Goal: Task Accomplishment & Management: Complete application form

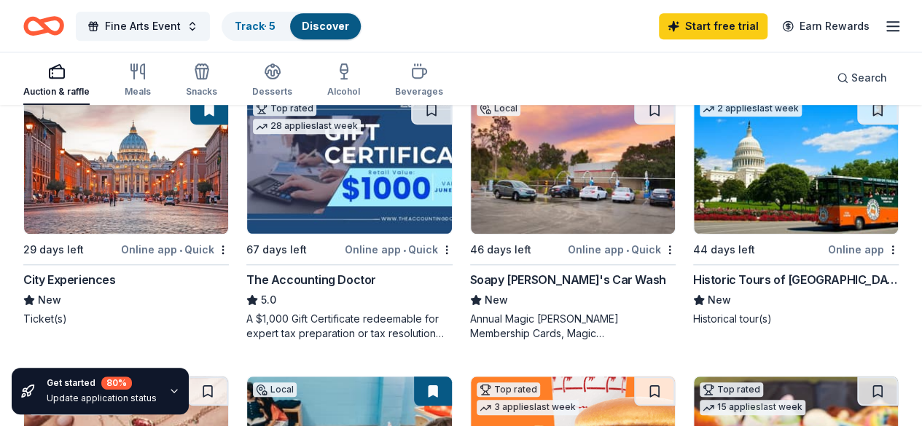
scroll to position [439, 0]
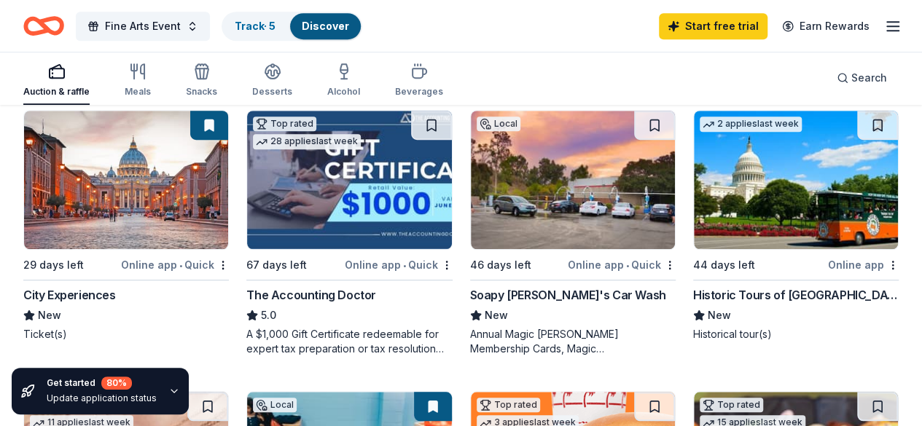
click at [275, 40] on div "Fine Arts Event Track · 5 Discover" at bounding box center [192, 26] width 339 height 34
click at [268, 27] on link "Track · 5" at bounding box center [255, 26] width 41 height 12
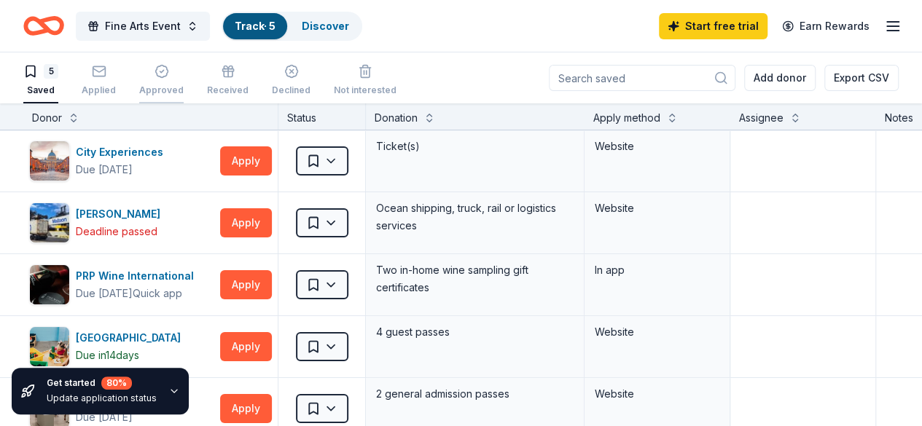
click at [173, 88] on div "Approved" at bounding box center [161, 91] width 44 height 12
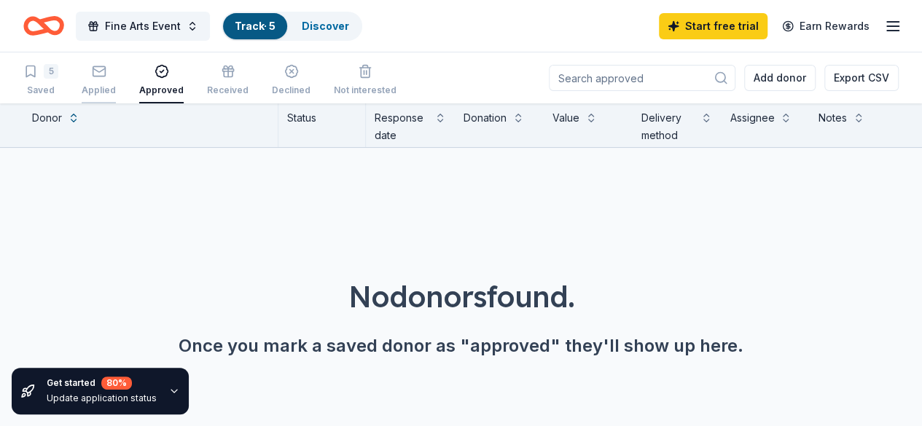
click at [103, 85] on div "Applied" at bounding box center [99, 91] width 34 height 12
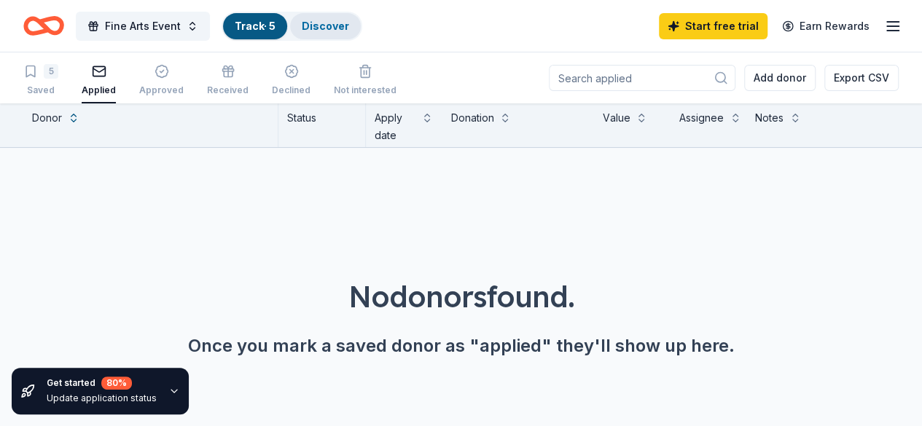
click at [317, 34] on div "Discover" at bounding box center [325, 26] width 71 height 26
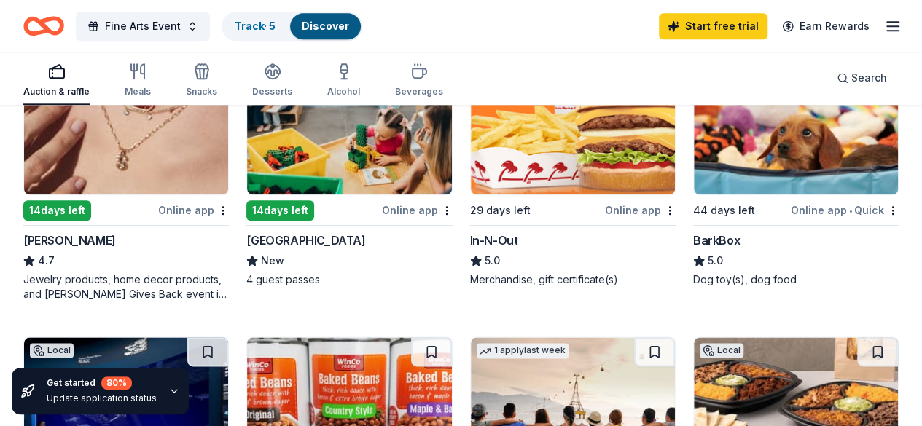
scroll to position [777, 0]
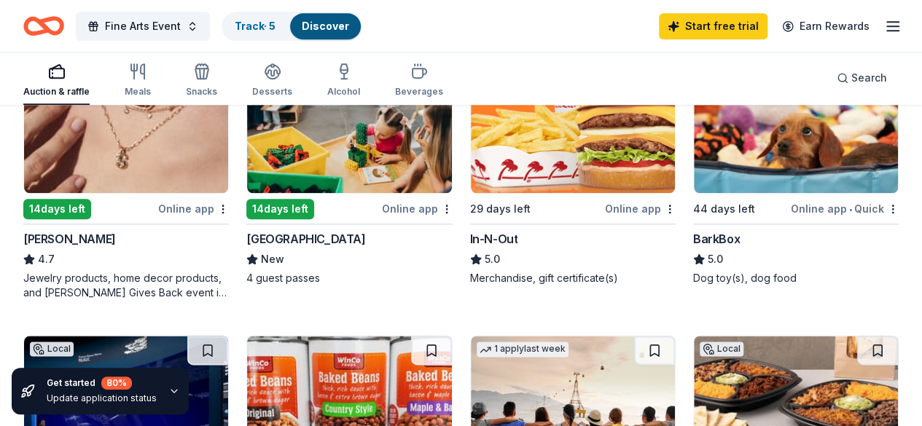
click at [471, 180] on img at bounding box center [573, 124] width 204 height 138
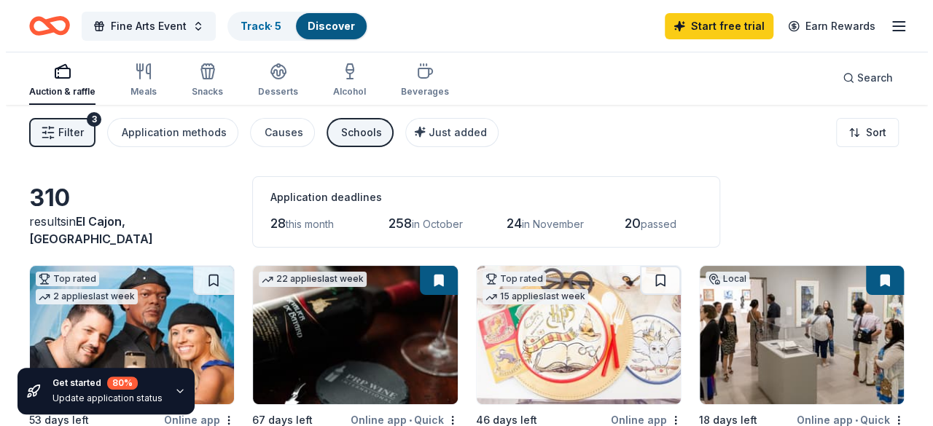
scroll to position [0, 0]
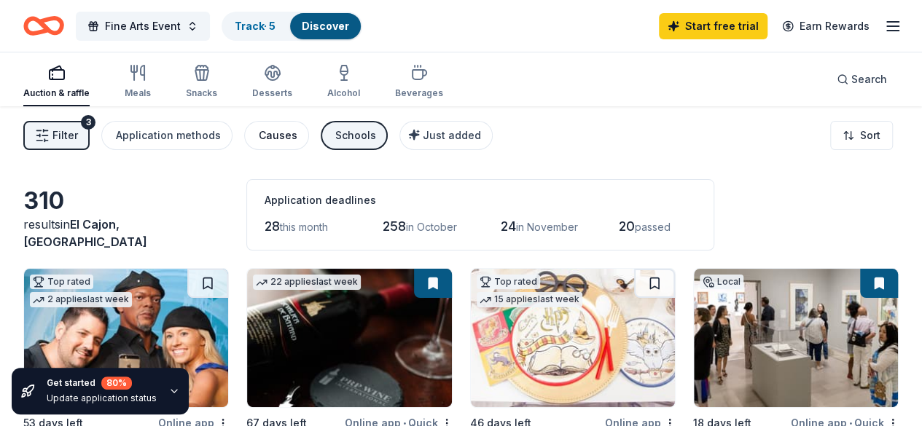
click at [297, 142] on div "Causes" at bounding box center [278, 135] width 39 height 17
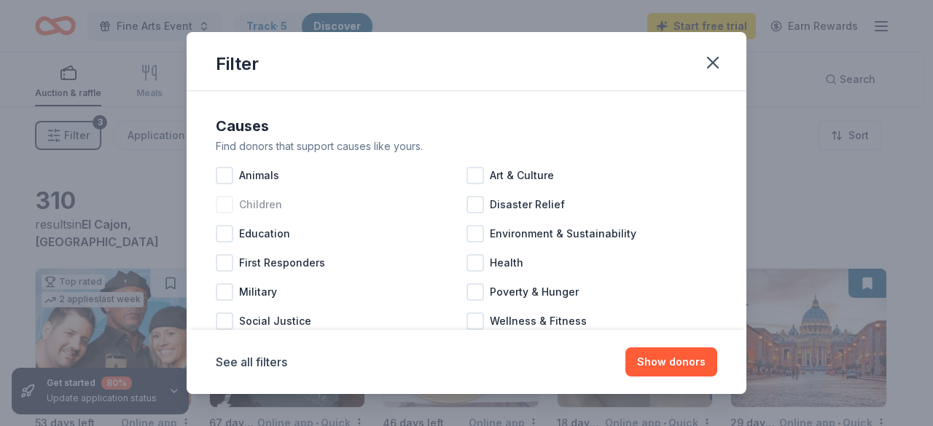
click at [222, 204] on div at bounding box center [224, 204] width 17 height 17
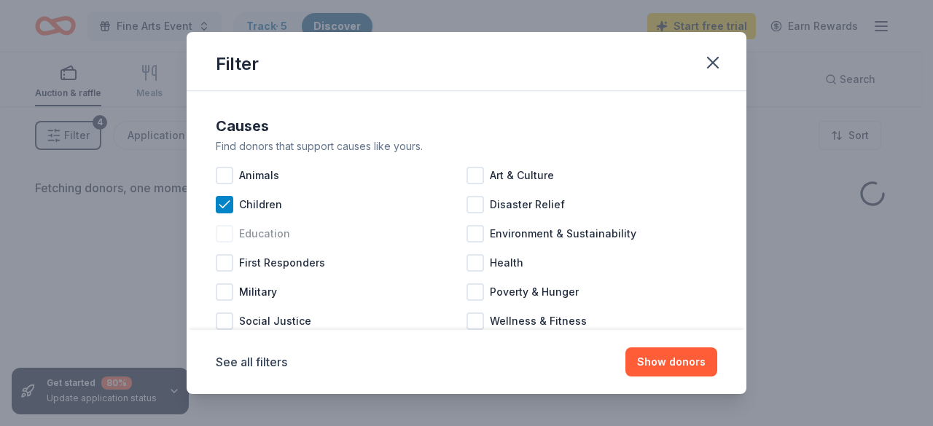
click at [225, 239] on div at bounding box center [224, 233] width 17 height 17
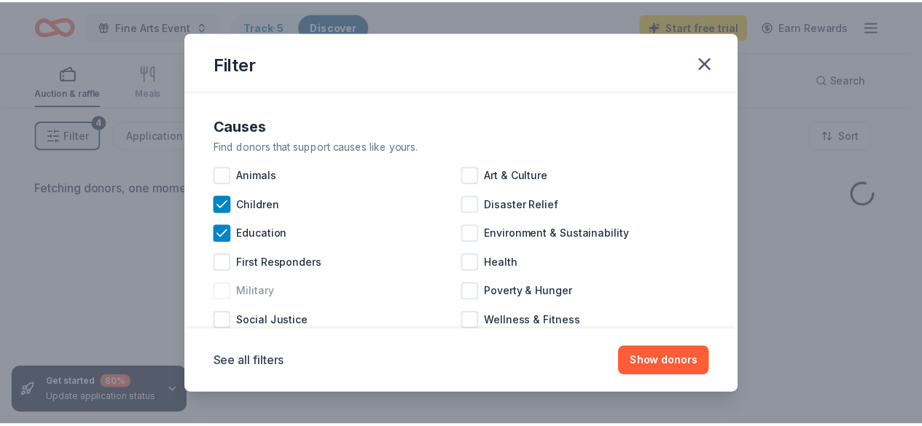
scroll to position [39, 0]
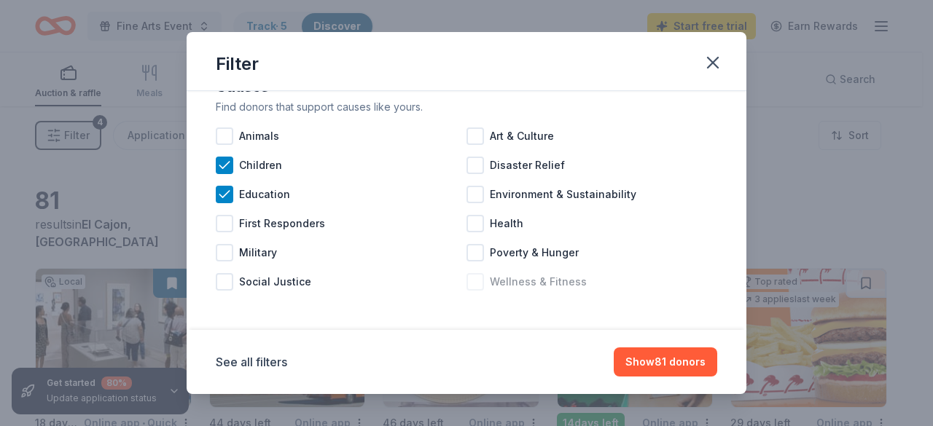
click at [471, 283] on div at bounding box center [474, 281] width 17 height 17
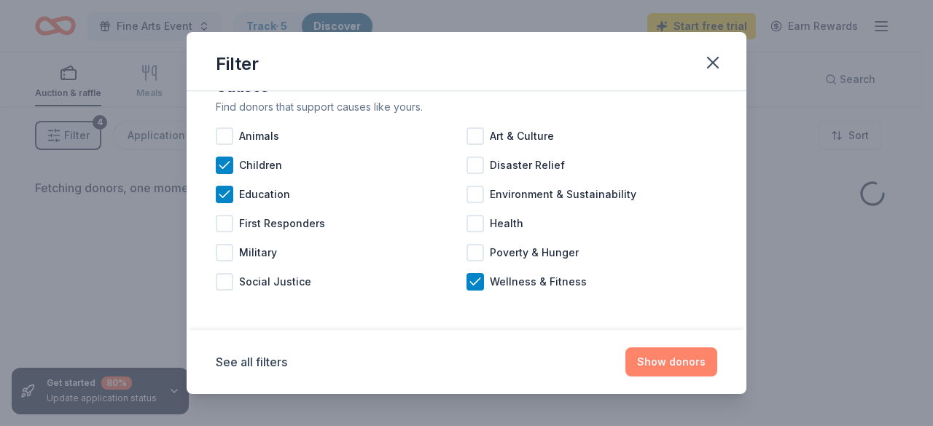
click at [651, 368] on button "Show donors" at bounding box center [671, 362] width 92 height 29
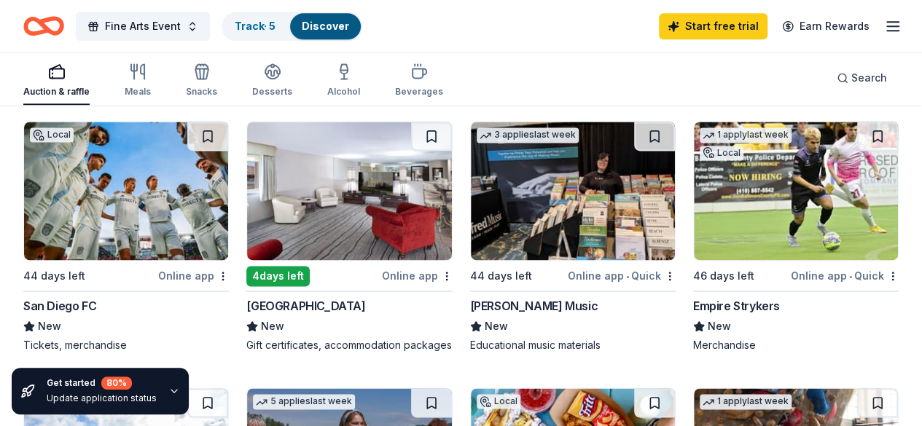
scroll to position [970, 0]
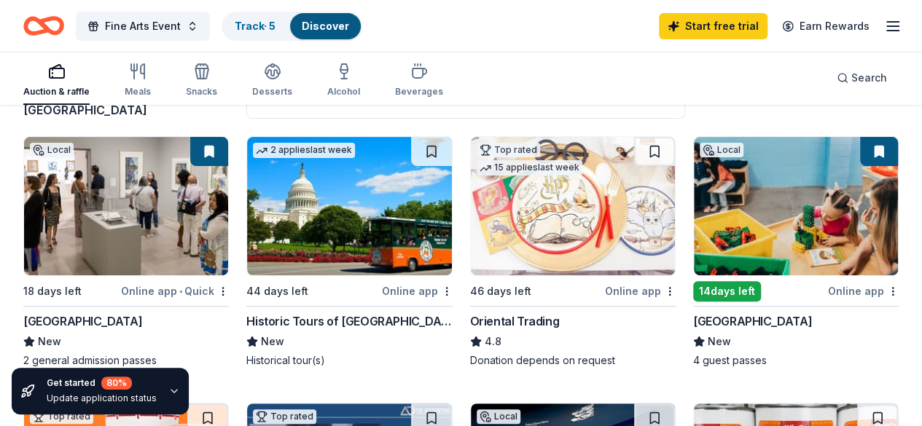
scroll to position [0, 0]
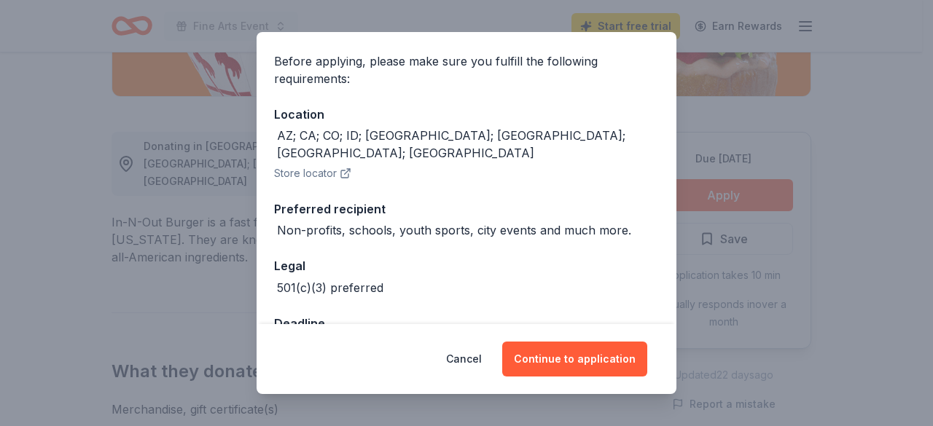
scroll to position [134, 0]
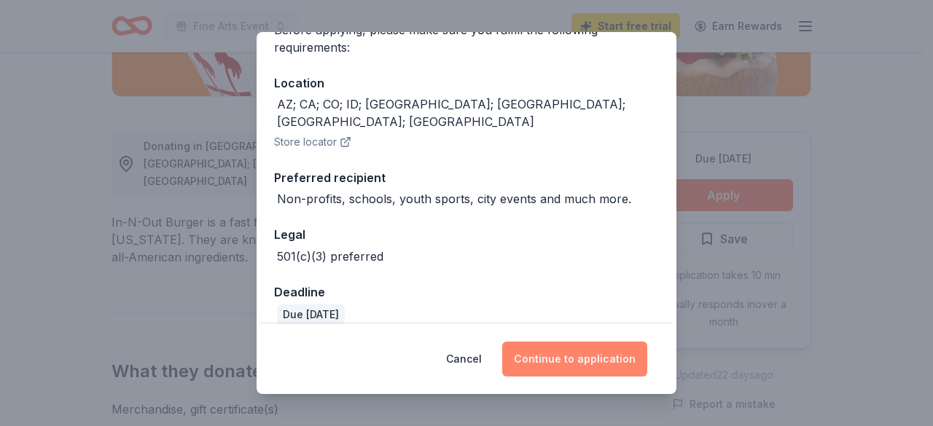
click at [559, 345] on button "Continue to application" at bounding box center [574, 359] width 145 height 35
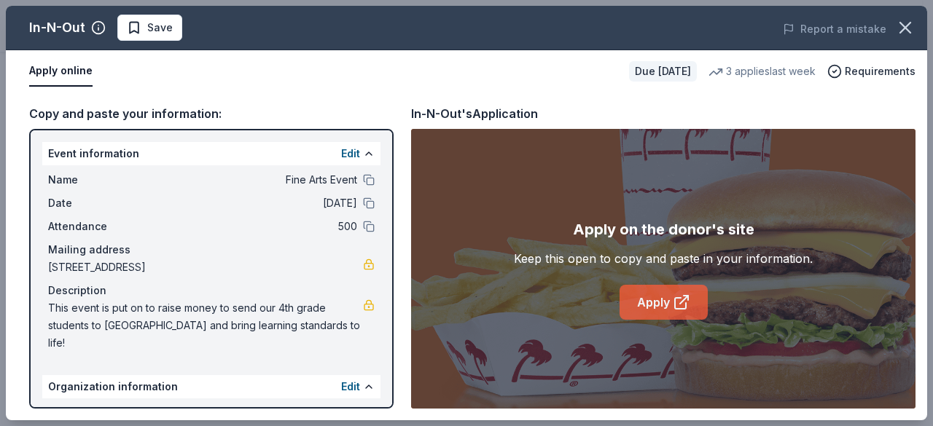
click at [673, 307] on icon at bounding box center [681, 302] width 17 height 17
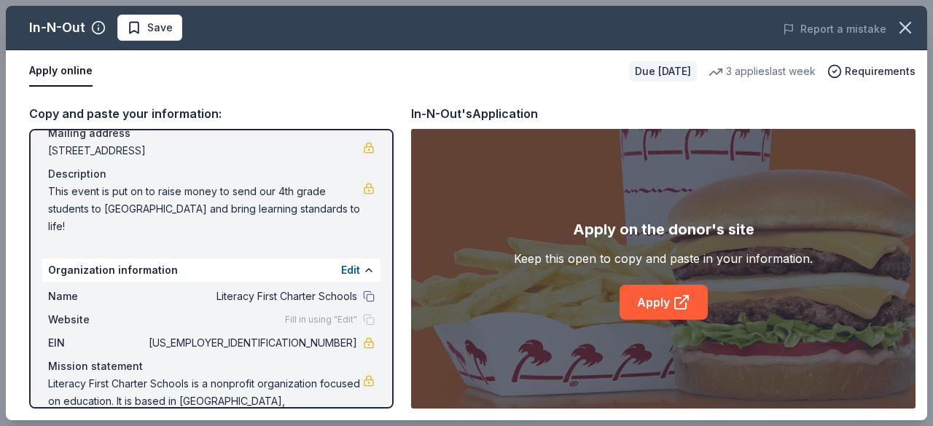
scroll to position [137, 0]
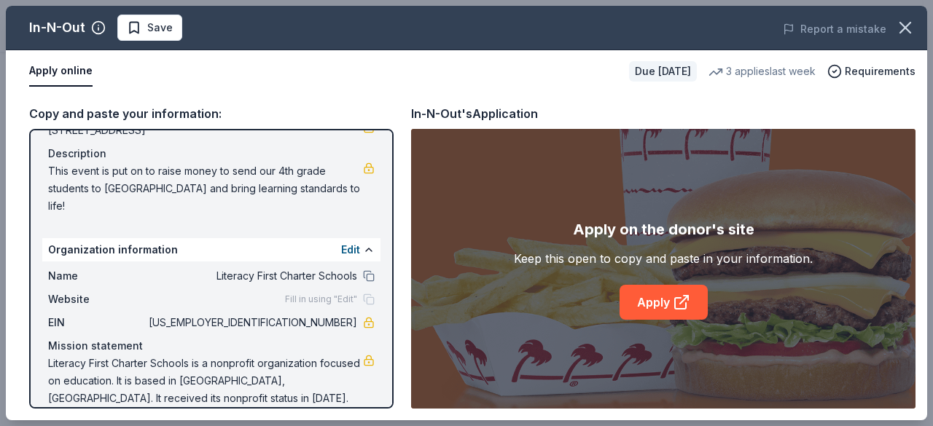
drag, startPoint x: 341, startPoint y: 307, endPoint x: 288, endPoint y: 310, distance: 53.3
click at [288, 314] on span "91-2145223" at bounding box center [251, 322] width 211 height 17
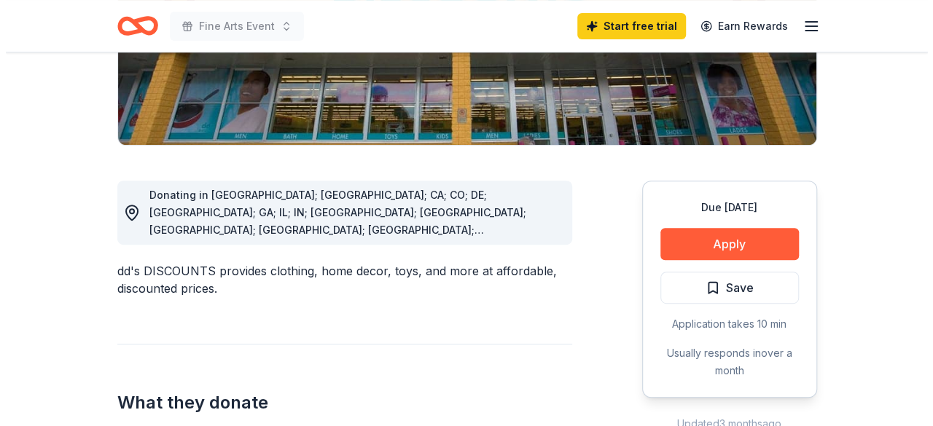
scroll to position [299, 0]
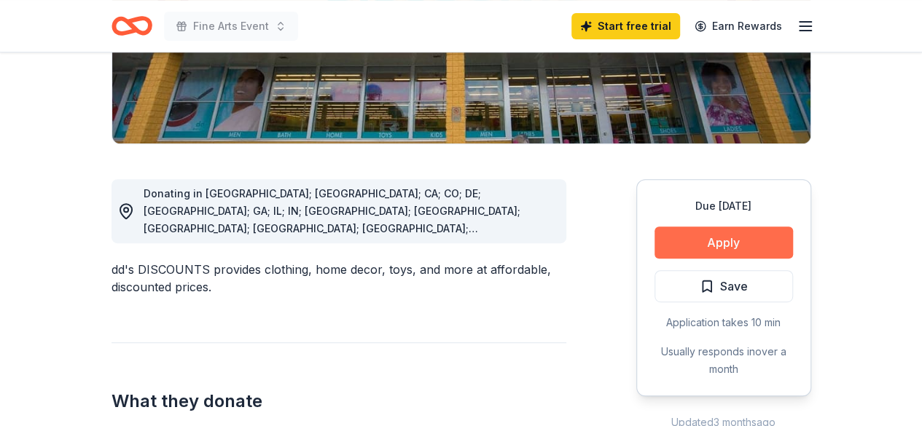
click at [669, 238] on button "Apply" at bounding box center [723, 243] width 138 height 32
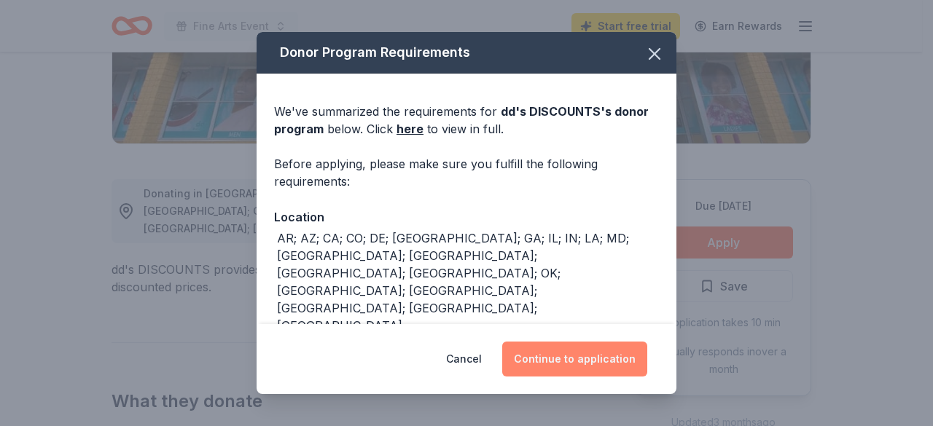
click at [579, 343] on button "Continue to application" at bounding box center [574, 359] width 145 height 35
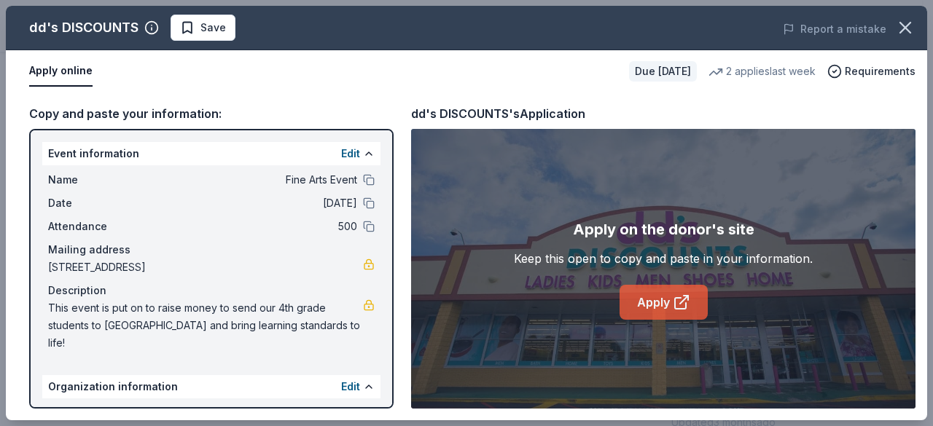
click at [659, 307] on link "Apply" at bounding box center [663, 302] width 88 height 35
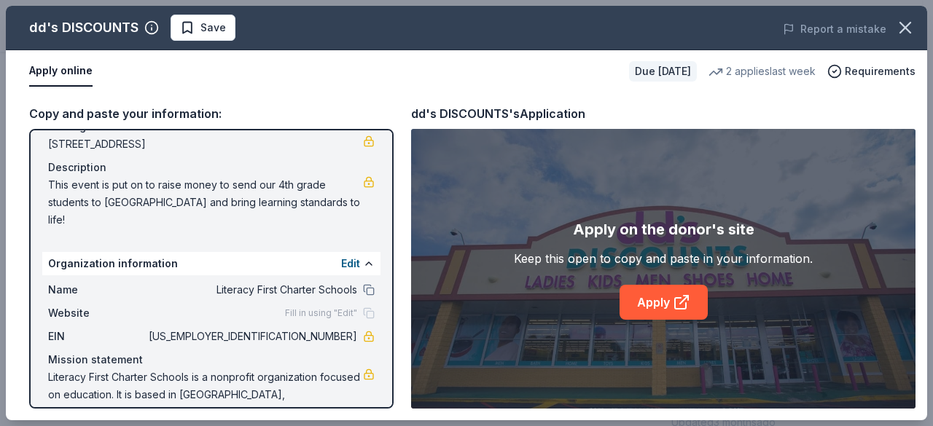
scroll to position [137, 0]
